Goal: Information Seeking & Learning: Learn about a topic

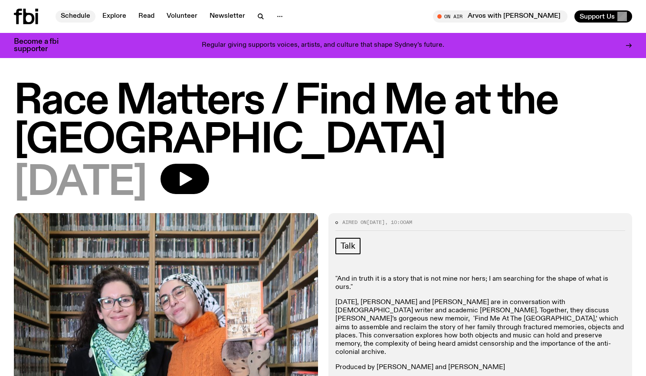
click at [85, 15] on link "Schedule" at bounding box center [75, 16] width 40 height 12
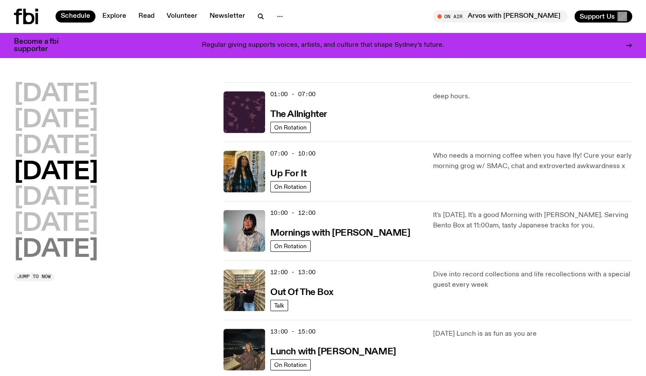
click at [86, 255] on h2 "[DATE]" at bounding box center [56, 250] width 84 height 24
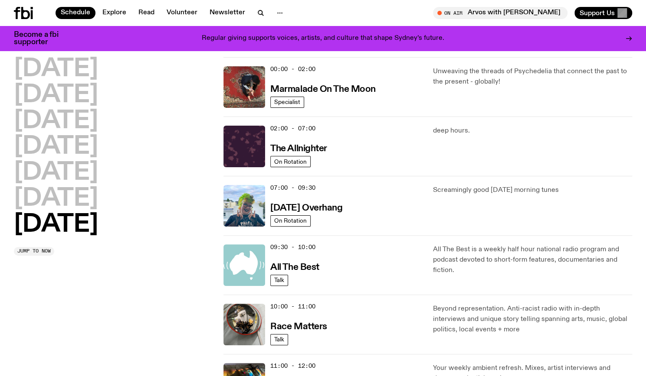
scroll to position [24, 0]
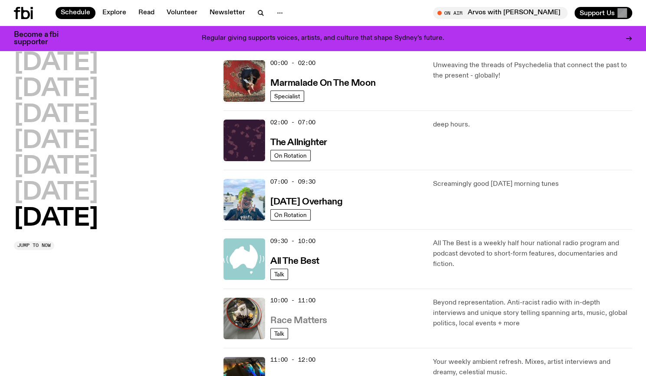
click at [306, 319] on h3 "Race Matters" at bounding box center [298, 321] width 57 height 9
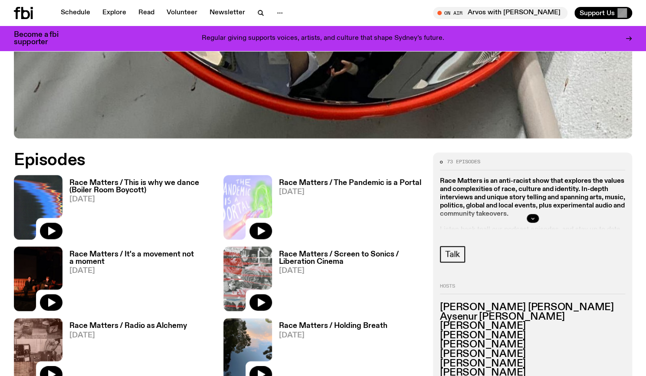
scroll to position [335, 0]
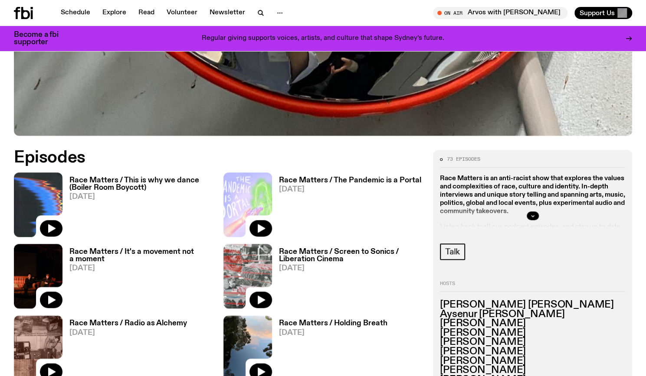
click at [145, 175] on div "Race Matters / This is why we dance (Boiler Room Boycott) [DATE]" at bounding box center [137, 205] width 150 height 65
click at [151, 183] on h3 "Race Matters / This is why we dance (Boiler Room Boycott)" at bounding box center [141, 184] width 144 height 15
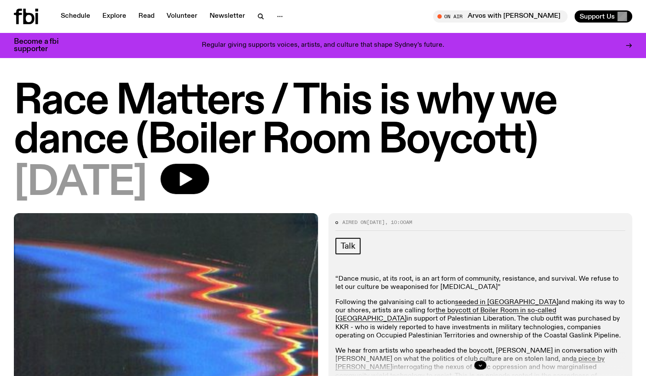
click at [494, 114] on h1 "Race Matters / This is why we dance (Boiler Room Boycott)" at bounding box center [323, 121] width 618 height 78
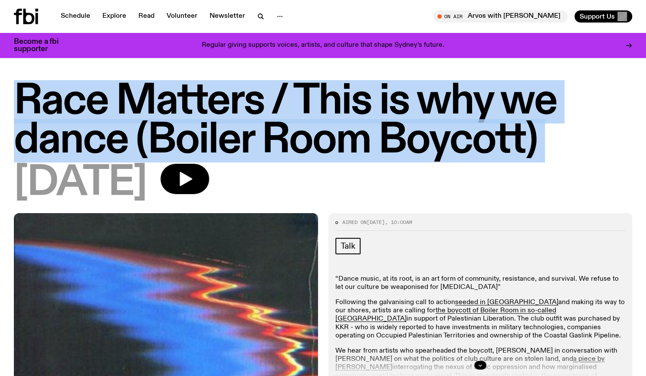
click at [494, 114] on h1 "Race Matters / This is why we dance (Boiler Room Boycott)" at bounding box center [323, 121] width 618 height 78
copy h1 "Race Matters / This is why we dance (Boiler Room Boycott)"
click at [380, 105] on h1 "Race Matters / This is why we dance (Boiler Room Boycott)" at bounding box center [323, 121] width 618 height 78
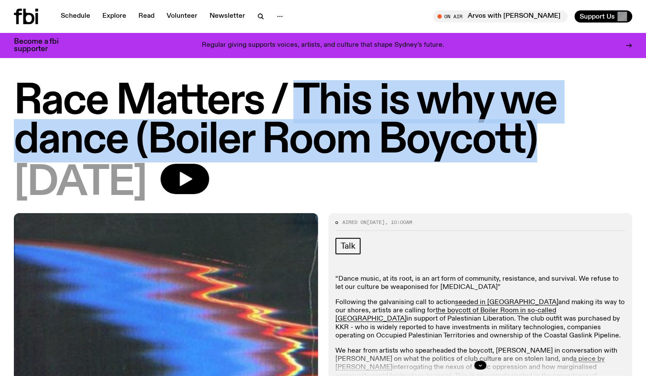
drag, startPoint x: 535, startPoint y: 144, endPoint x: 305, endPoint y: 99, distance: 233.8
click at [305, 99] on h1 "Race Matters / This is why we dance (Boiler Room Boycott)" at bounding box center [323, 121] width 618 height 78
copy h1 "This is why we dance (Boiler Room Boycott)"
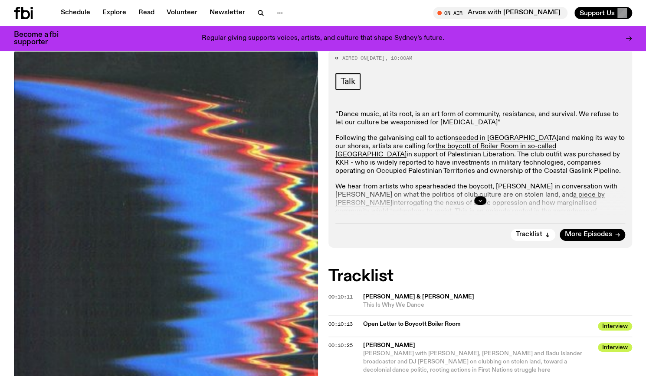
scroll to position [164, 0]
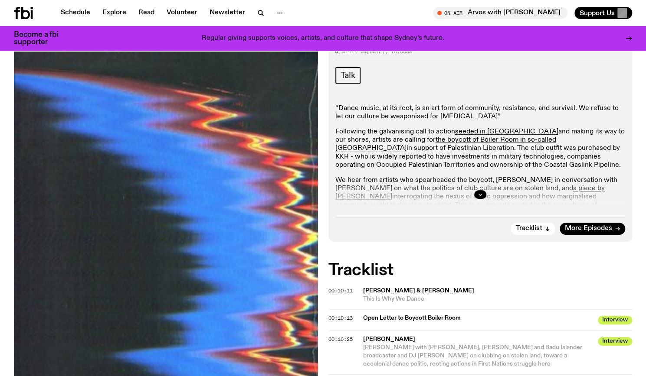
click at [472, 201] on div at bounding box center [480, 195] width 290 height 28
click at [479, 199] on div at bounding box center [480, 195] width 290 height 28
click at [476, 193] on button "button" at bounding box center [480, 194] width 12 height 9
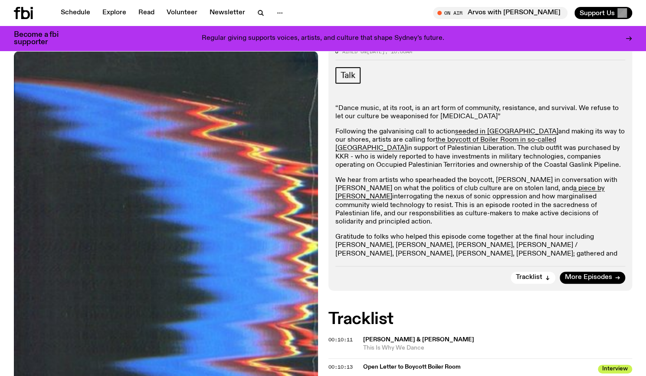
drag, startPoint x: 334, startPoint y: 104, endPoint x: 576, endPoint y: 250, distance: 282.0
click at [576, 250] on div "Aired on [DATE] 10:00am Talk “Dance music, at its root, is an art form of commu…" at bounding box center [480, 166] width 304 height 248
copy div "“Lorem ipsum, do sit amet, co ad eli sedd ei temporinc, utlaboreet, dol magnaal…"
